Goal: Manage account settings

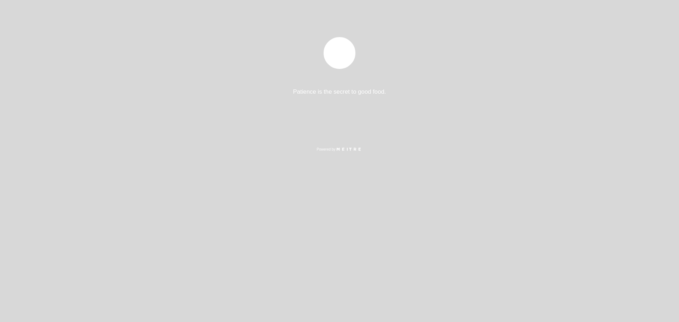
select select "es"
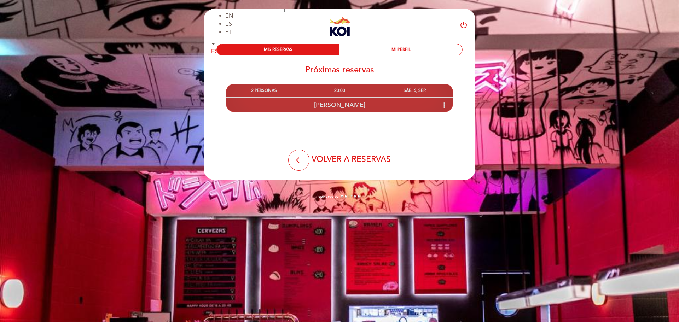
click at [385, 102] on div "[PERSON_NAME] more_vert" at bounding box center [339, 104] width 226 height 15
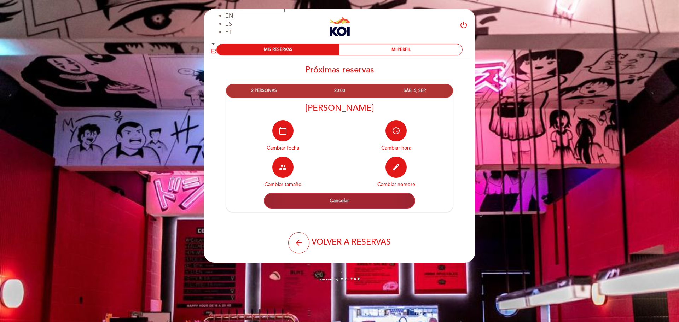
click at [347, 199] on button "Cancelar" at bounding box center [339, 201] width 151 height 16
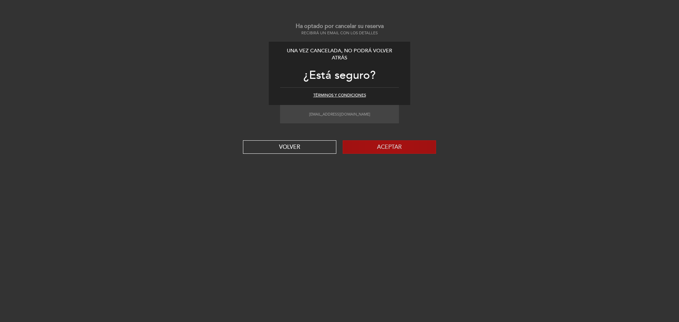
click at [395, 147] on button "Aceptar" at bounding box center [389, 146] width 93 height 13
